Goal: Ask a question

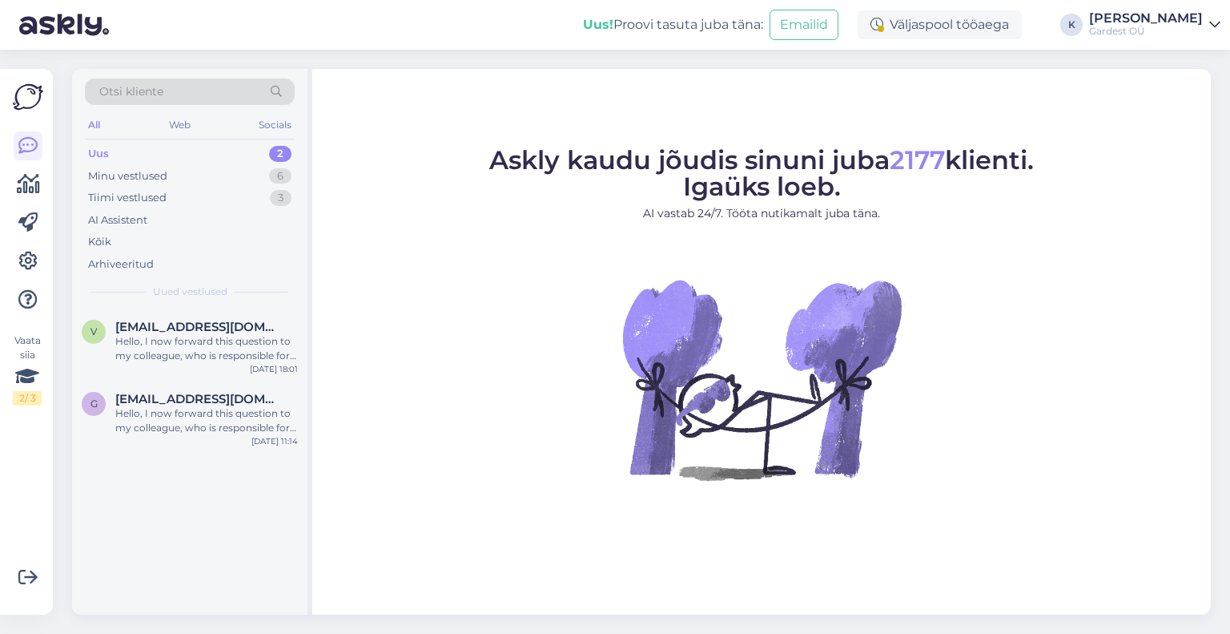
click at [112, 155] on div "Uus 2" at bounding box center [190, 154] width 210 height 22
click at [169, 385] on div "g [EMAIL_ADDRESS][DOMAIN_NAME] Hello, I now forward this question to my colleag…" at bounding box center [189, 416] width 235 height 72
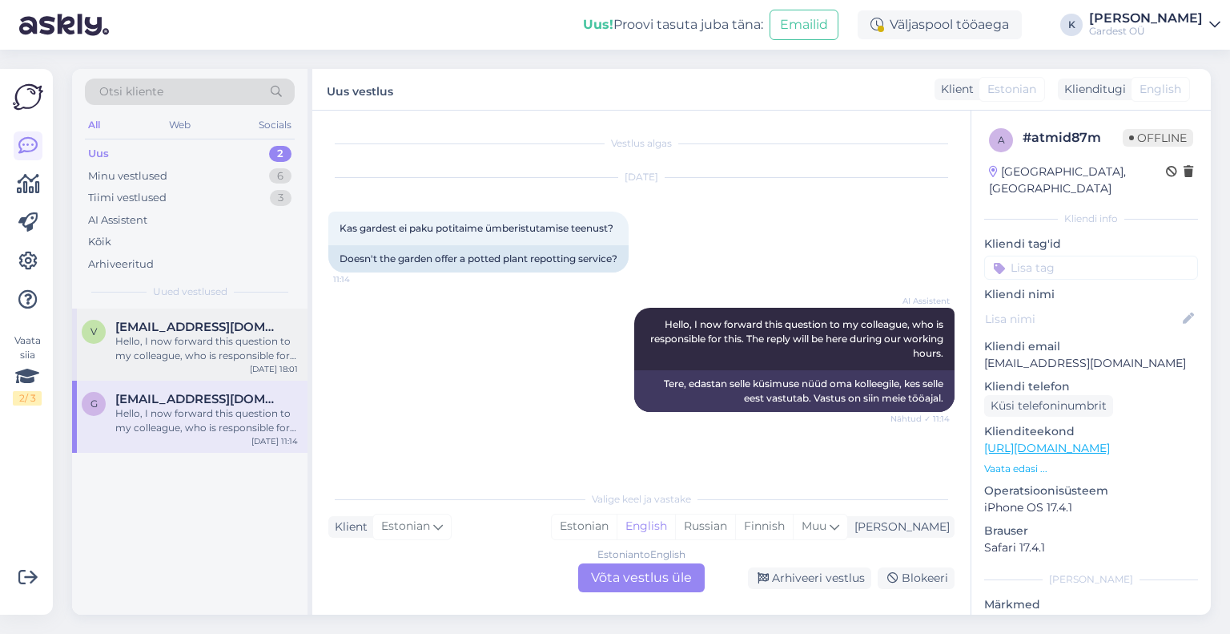
click at [159, 352] on div "Hello, I now forward this question to my colleague, who is responsible for this…" at bounding box center [206, 348] width 183 height 29
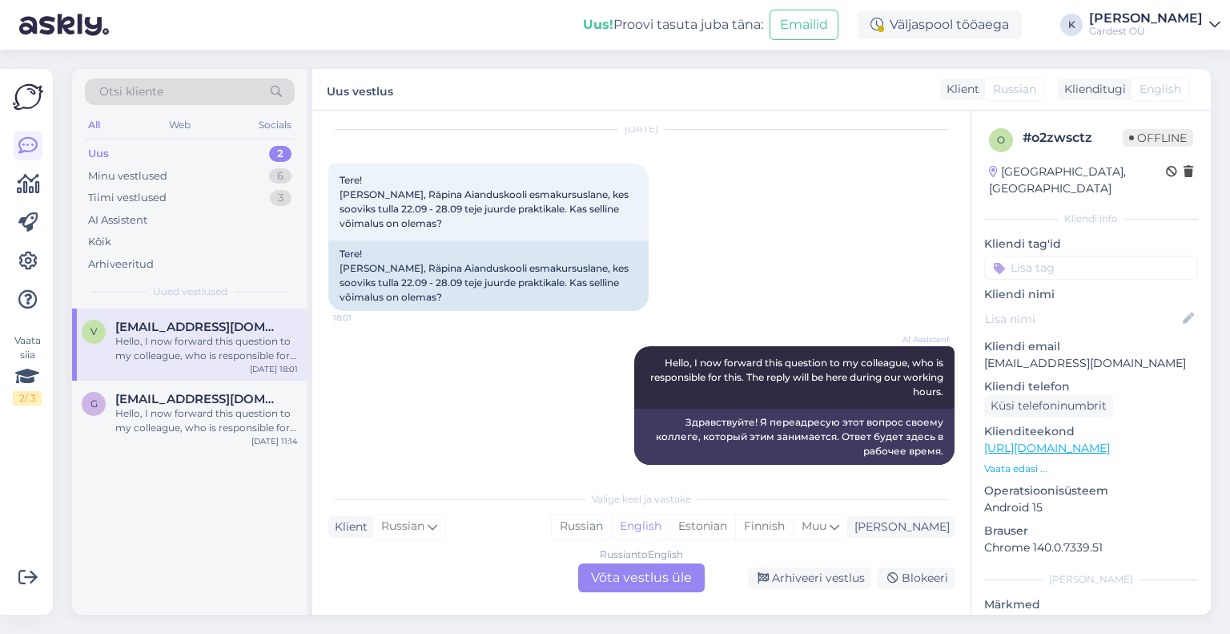
click at [646, 577] on div "Russian to English Võta vestlus üle" at bounding box center [641, 577] width 127 height 29
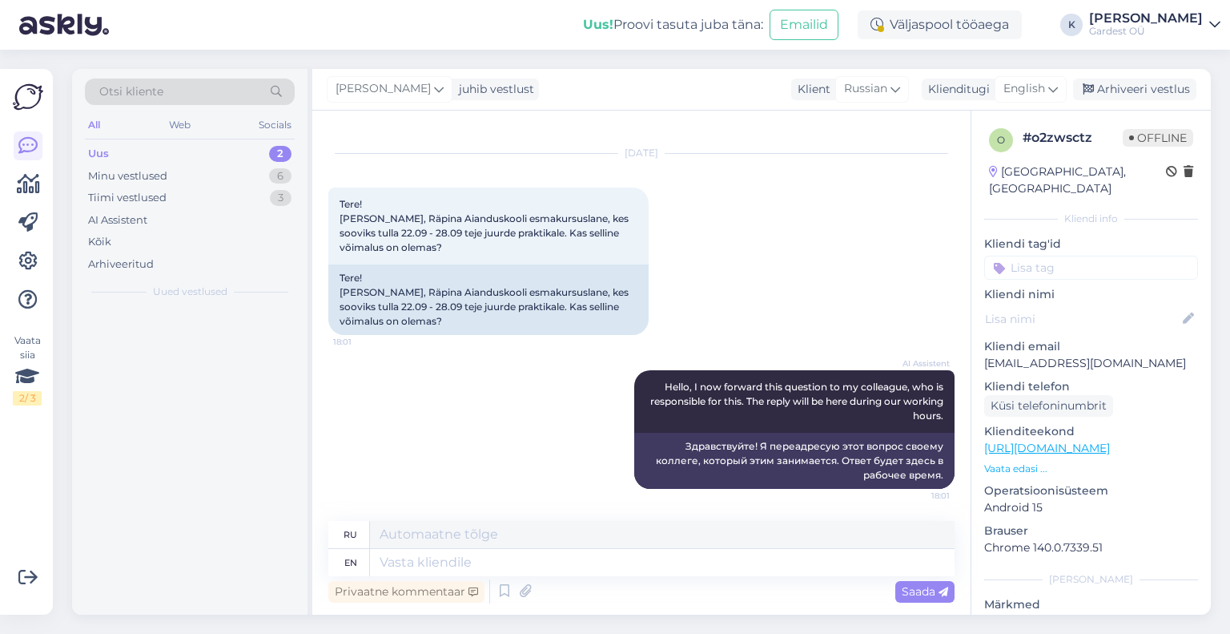
scroll to position [23, 0]
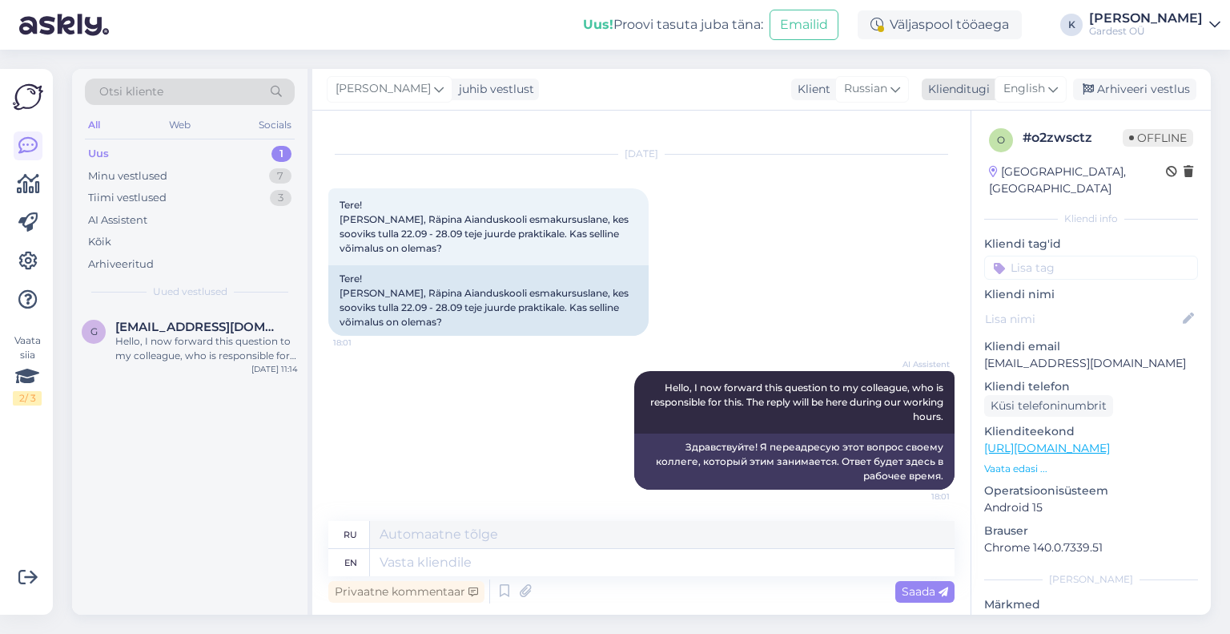
click at [1042, 90] on span "English" at bounding box center [1025, 89] width 42 height 18
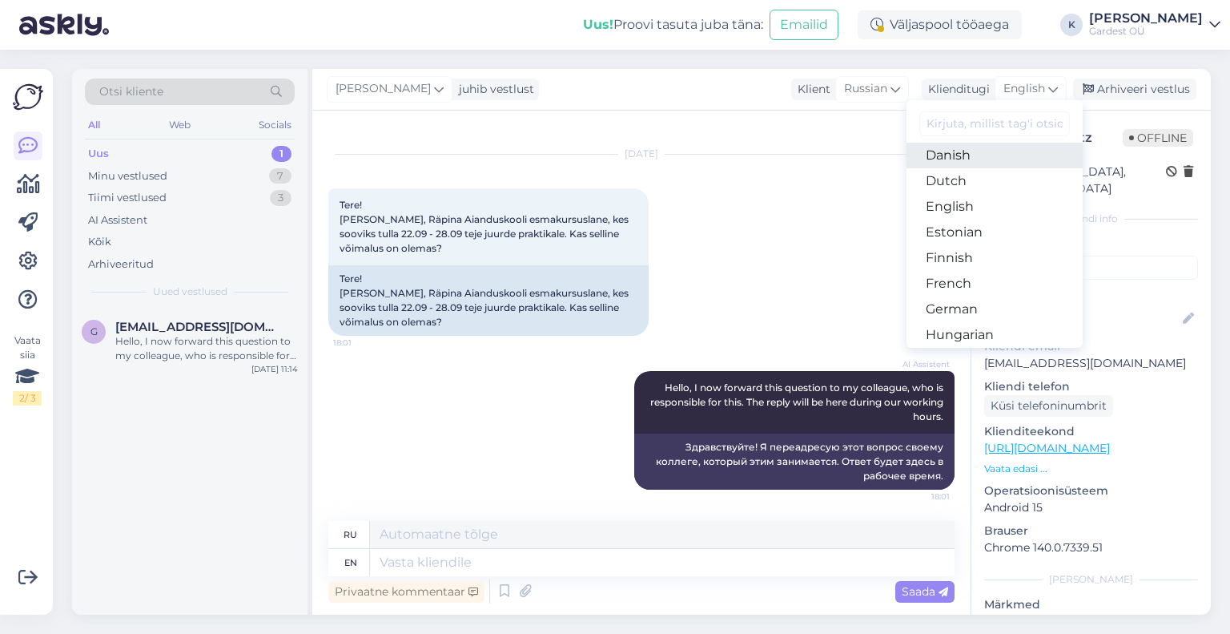
scroll to position [160, 0]
click at [987, 206] on link "Estonian" at bounding box center [995, 205] width 176 height 26
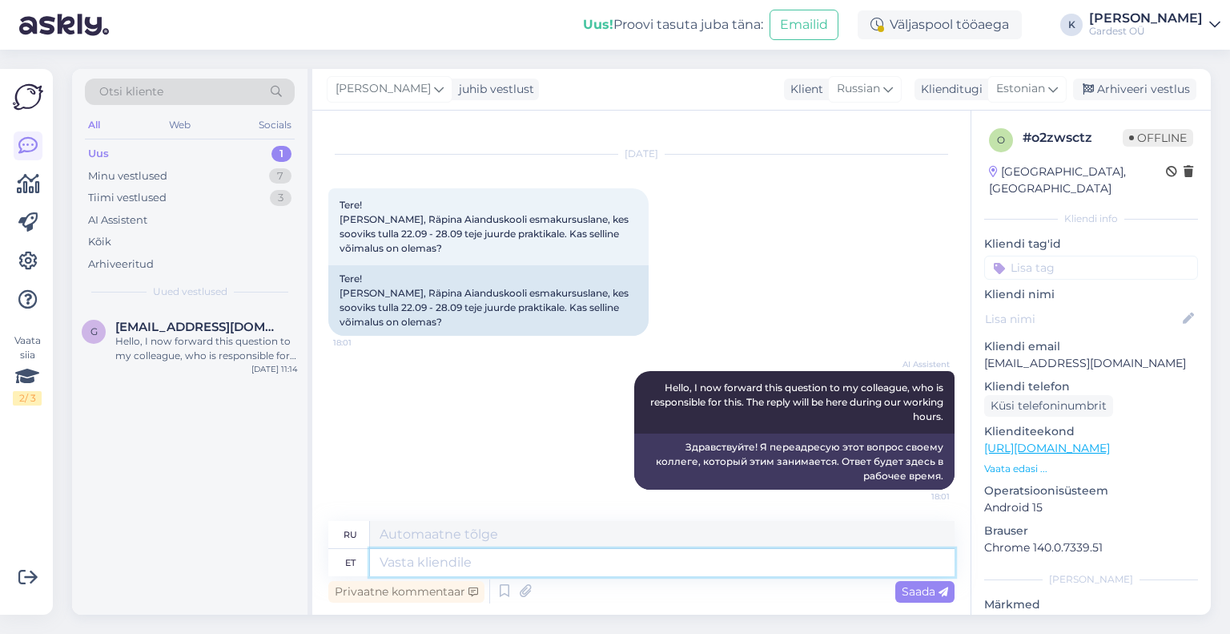
click at [580, 572] on textarea at bounding box center [662, 562] width 585 height 27
type textarea "Palun e"
type textarea "Пожалуйста"
type textarea "Palun edastage"
type textarea "Пожалуйста, перешлите"
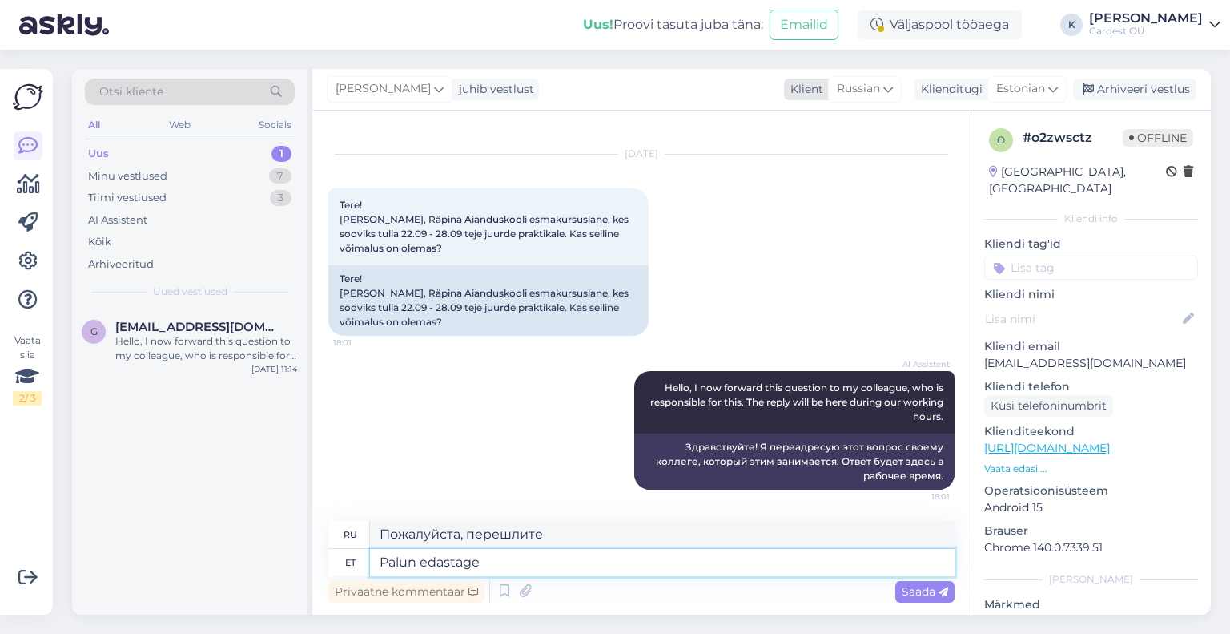
type textarea "Palun edastage"
click at [887, 92] on icon at bounding box center [888, 89] width 10 height 18
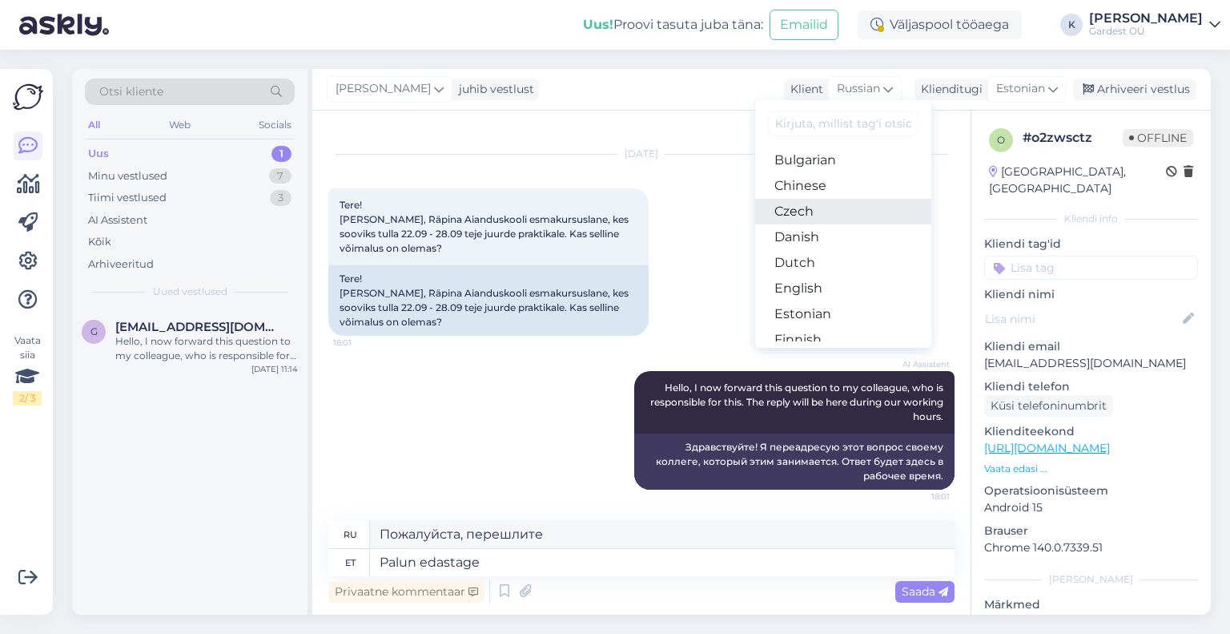
scroll to position [80, 0]
click at [845, 285] on link "Estonian" at bounding box center [843, 285] width 176 height 26
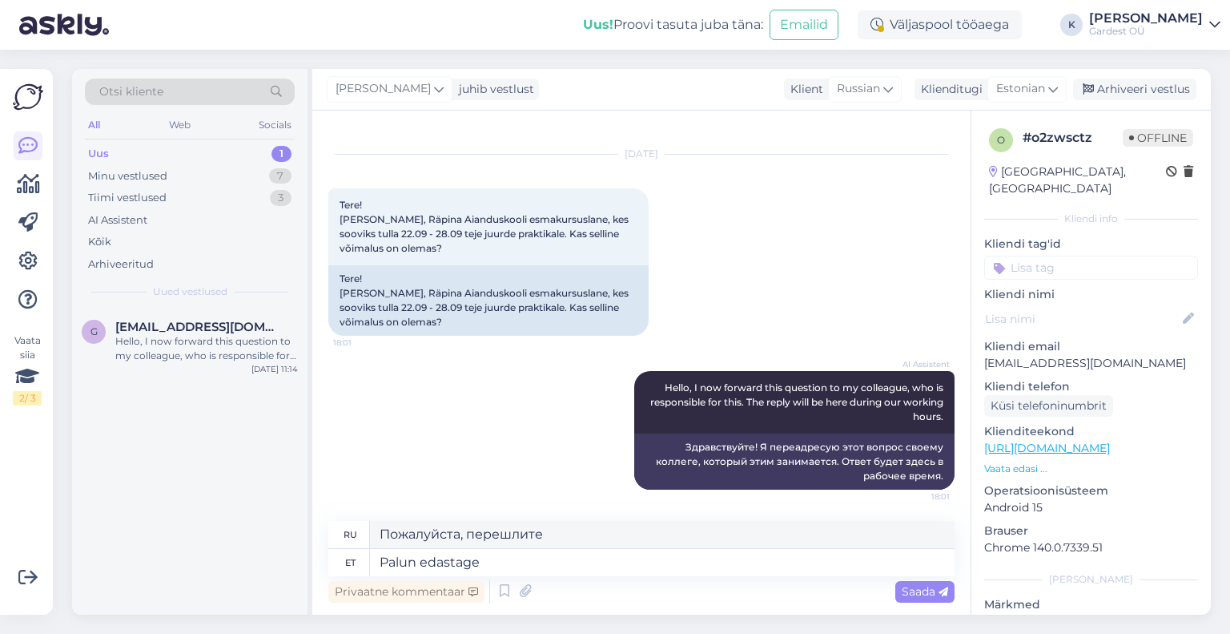
scroll to position [2, 0]
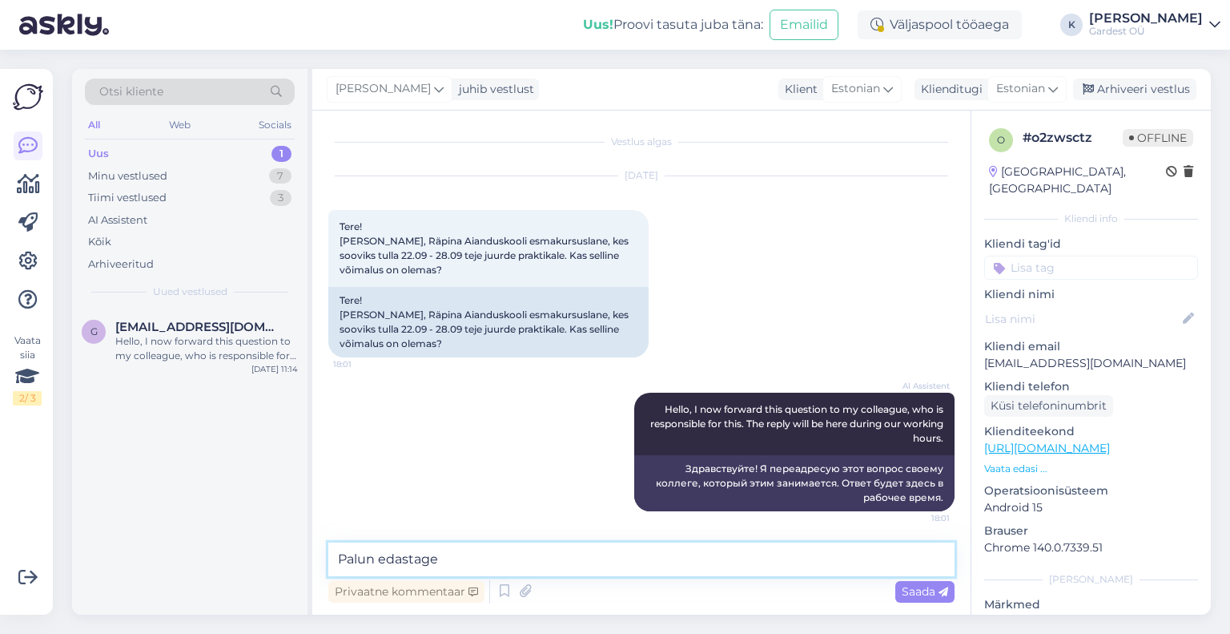
click at [516, 572] on textarea "Palun edastage" at bounding box center [641, 559] width 626 height 34
type textarea "P"
type textarea "Tere, palun edastage praktika soov"
